Goal: Navigation & Orientation: Locate item on page

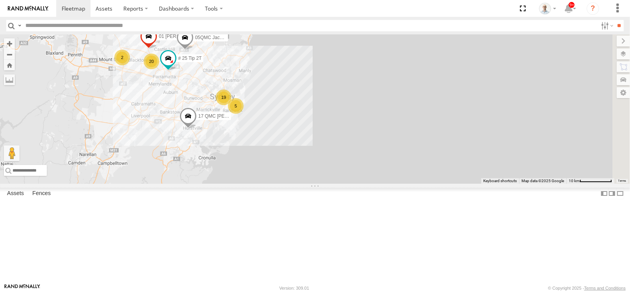
drag, startPoint x: 438, startPoint y: 147, endPoint x: 310, endPoint y: 121, distance: 131.1
click at [332, 116] on div "27QMC 19 20 # KS75A # 25 Tip 2T 5 01 [PERSON_NAME] 2 05QMC [PERSON_NAME] QMC Me…" at bounding box center [315, 108] width 630 height 149
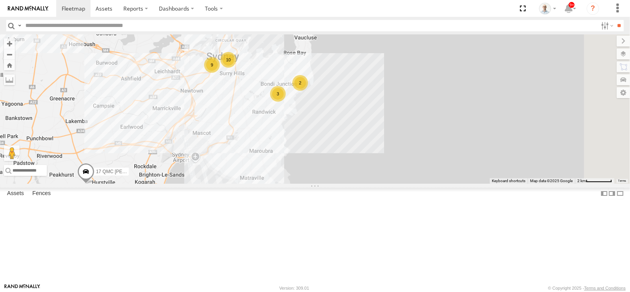
drag, startPoint x: 288, startPoint y: 150, endPoint x: 254, endPoint y: 90, distance: 69.1
click at [254, 90] on div "27QMC # KS75A # 25 Tip 2T 01 [PERSON_NAME] 05QMC [PERSON_NAME] QMC Mercedes 17 …" at bounding box center [315, 108] width 630 height 149
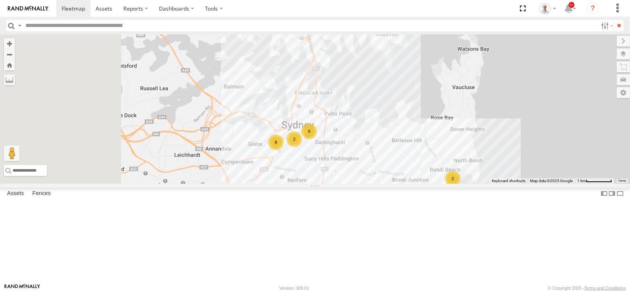
drag, startPoint x: 352, startPoint y: 128, endPoint x: 450, endPoint y: 178, distance: 110.7
click at [454, 183] on div "27QMC # KS75A # 25 Tip 2T 01 [PERSON_NAME] 05QMC [PERSON_NAME] QMC Mercedes 17 …" at bounding box center [315, 108] width 630 height 149
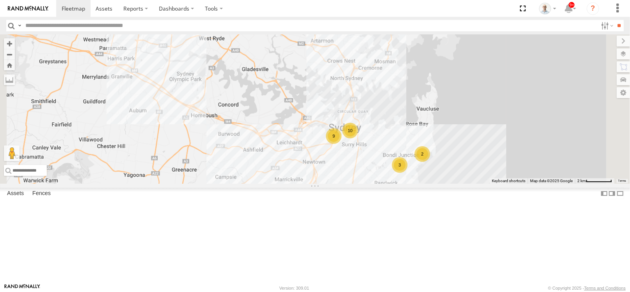
drag, startPoint x: 372, startPoint y: 151, endPoint x: 429, endPoint y: 203, distance: 77.4
click at [429, 183] on div "27QMC # KS75A # 25 Tip 2T 01 [PERSON_NAME] 05QMC [PERSON_NAME] QMC Mercedes 17 …" at bounding box center [315, 108] width 630 height 149
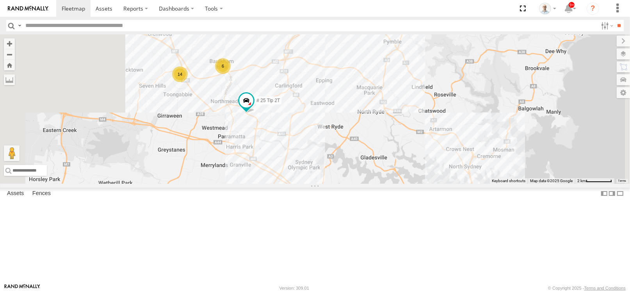
drag, startPoint x: 295, startPoint y: 135, endPoint x: 349, endPoint y: 165, distance: 61.7
click at [349, 165] on div "27QMC # KS75A # 25 Tip 2T 01 [PERSON_NAME] 05QMC [PERSON_NAME] QMC Mercedes 17 …" at bounding box center [315, 108] width 630 height 149
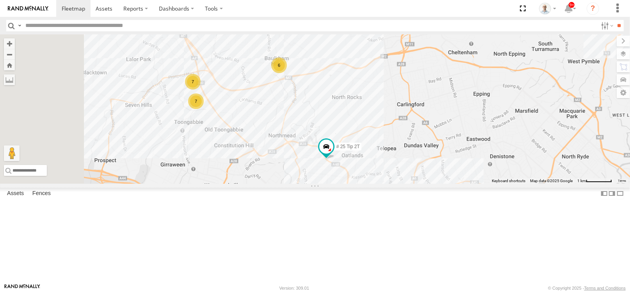
drag, startPoint x: 317, startPoint y: 97, endPoint x: 411, endPoint y: 156, distance: 110.8
click at [411, 156] on div "27QMC # KS75A # 25 Tip 2T 01 [PERSON_NAME] 05QMC [PERSON_NAME] QMC Mercedes 17 …" at bounding box center [315, 108] width 630 height 149
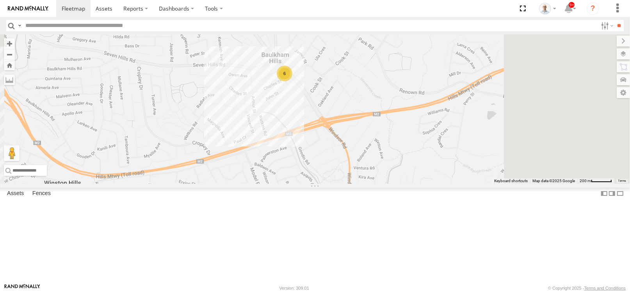
drag, startPoint x: 427, startPoint y: 115, endPoint x: 382, endPoint y: 152, distance: 58.5
click at [382, 152] on div "27QMC # KS75A # 25 Tip 2T 01 [PERSON_NAME] 05QMC [PERSON_NAME] QMC Mercedes 17 …" at bounding box center [315, 108] width 630 height 149
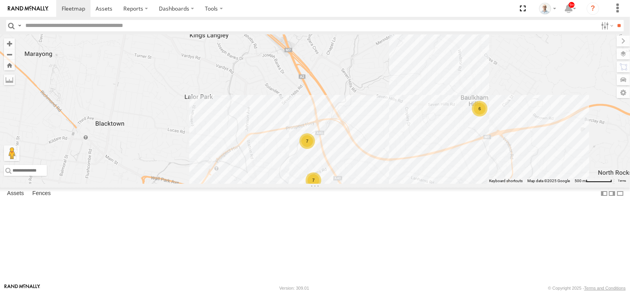
drag, startPoint x: 350, startPoint y: 133, endPoint x: 526, endPoint y: 138, distance: 176.1
click at [527, 139] on div "27QMC # KS75A # 25 Tip 2T 01 [PERSON_NAME] 05QMC [PERSON_NAME] QMC Mercedes 17 …" at bounding box center [315, 108] width 630 height 149
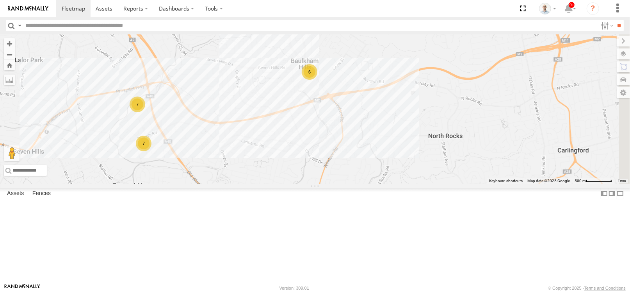
drag, startPoint x: 464, startPoint y: 142, endPoint x: 348, endPoint y: 119, distance: 118.6
click at [348, 119] on div "27QMC # KS75A # 25 Tip 2T 01 [PERSON_NAME] 05QMC [PERSON_NAME] QMC Mercedes 17 …" at bounding box center [315, 108] width 630 height 149
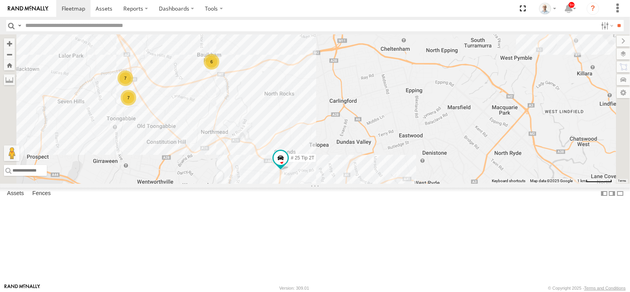
drag, startPoint x: 462, startPoint y: 169, endPoint x: 378, endPoint y: 153, distance: 85.8
click at [378, 153] on div "27QMC # KS75A # 25 Tip 2T 01 [PERSON_NAME] 05QMC [PERSON_NAME] QMC Mercedes 17 …" at bounding box center [315, 108] width 630 height 149
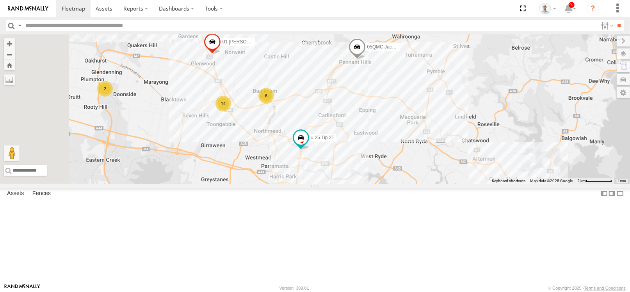
drag, startPoint x: 450, startPoint y: 138, endPoint x: 446, endPoint y: 112, distance: 26.1
click at [446, 112] on div "27QMC # KS75A # 25 Tip 2T 01 [PERSON_NAME] 05QMC [PERSON_NAME] QMC Mercedes 17 …" at bounding box center [315, 108] width 630 height 149
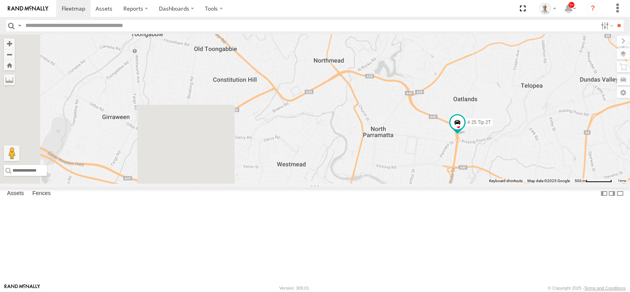
drag, startPoint x: 284, startPoint y: 157, endPoint x: 541, endPoint y: 206, distance: 262.0
click at [541, 183] on div "27QMC # KS75A # 25 Tip 2T 01 [PERSON_NAME] 05QMC [PERSON_NAME] QMC Mercedes 17 …" at bounding box center [315, 108] width 630 height 149
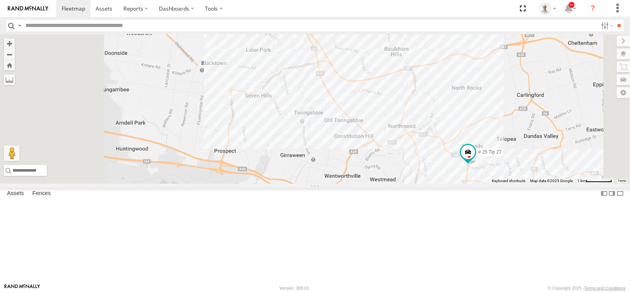
drag, startPoint x: 420, startPoint y: 147, endPoint x: 444, endPoint y: 185, distance: 44.7
click at [443, 183] on div "27QMC # KS75A # 25 Tip 2T 01 [PERSON_NAME] 05QMC [PERSON_NAME] QMC Mercedes 17 …" at bounding box center [315, 108] width 630 height 149
